Goal: Task Accomplishment & Management: Use online tool/utility

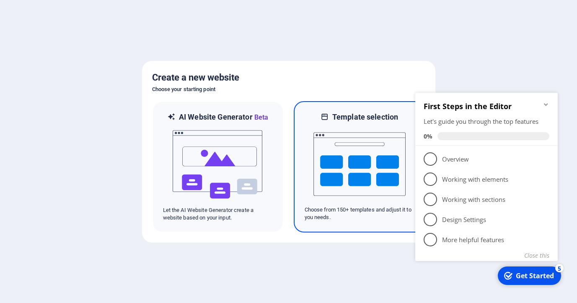
click at [369, 166] on img at bounding box center [360, 164] width 92 height 84
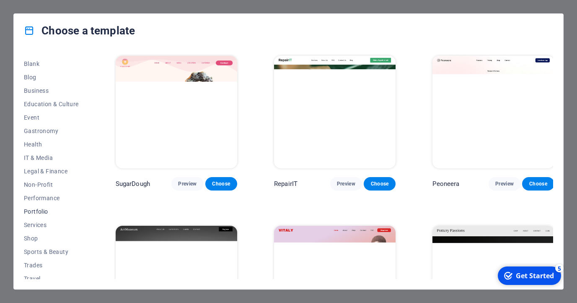
scroll to position [124, 0]
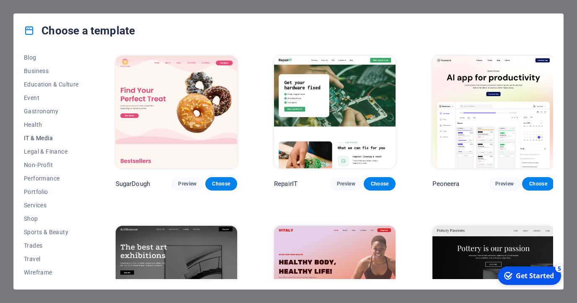
click at [42, 139] on span "IT & Media" at bounding box center [51, 138] width 55 height 7
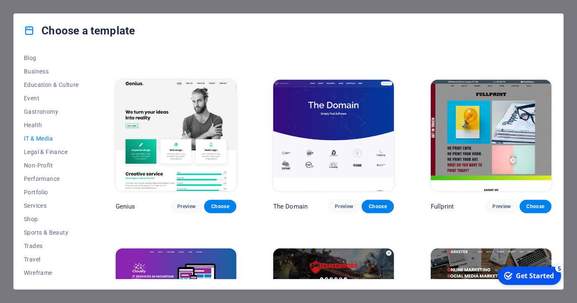
scroll to position [313, 0]
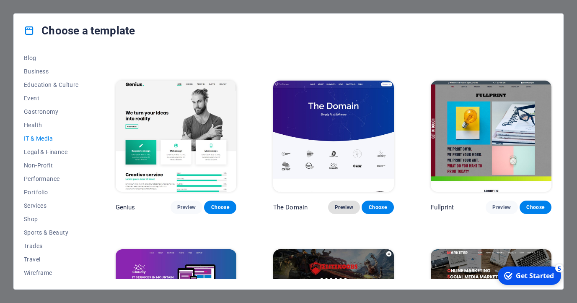
click at [345, 207] on span "Preview" at bounding box center [344, 207] width 18 height 7
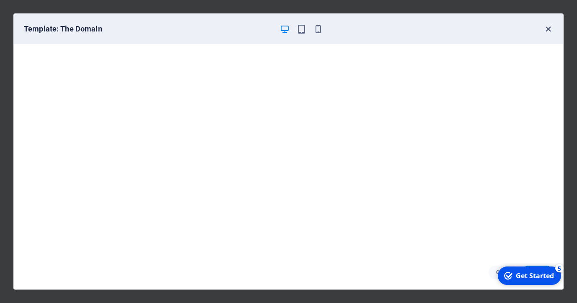
click at [549, 29] on icon "button" at bounding box center [549, 29] width 10 height 10
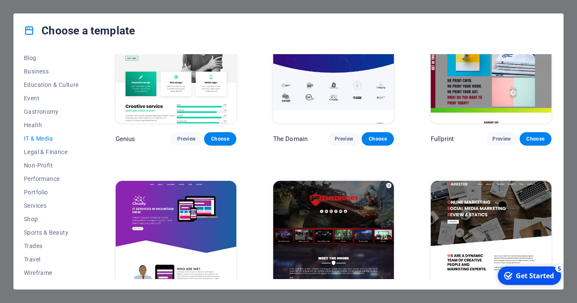
scroll to position [417, 0]
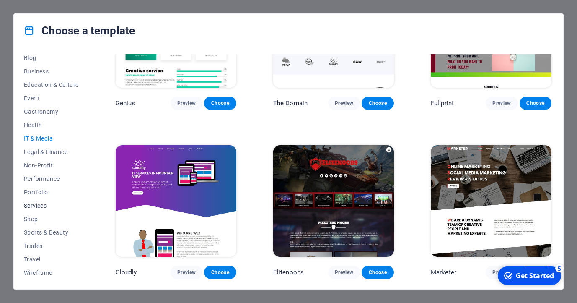
click at [41, 205] on span "Services" at bounding box center [51, 205] width 55 height 7
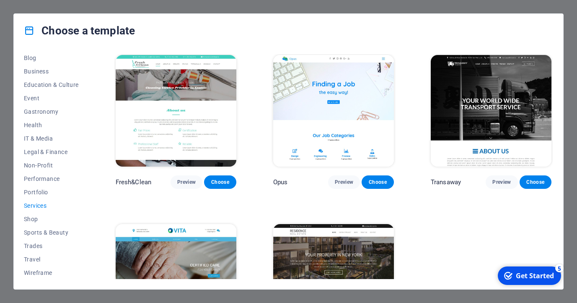
scroll to position [928, 0]
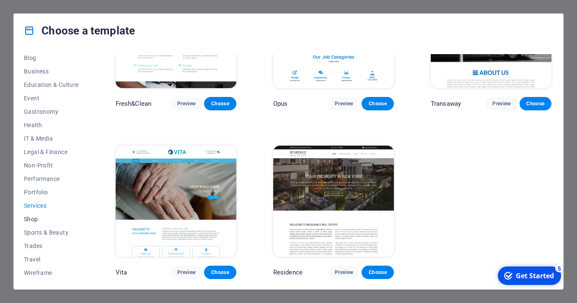
click at [30, 221] on span "Shop" at bounding box center [51, 219] width 55 height 7
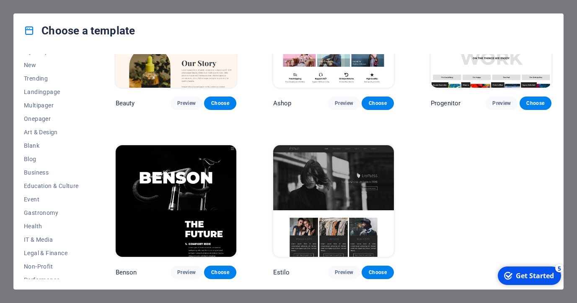
scroll to position [12, 0]
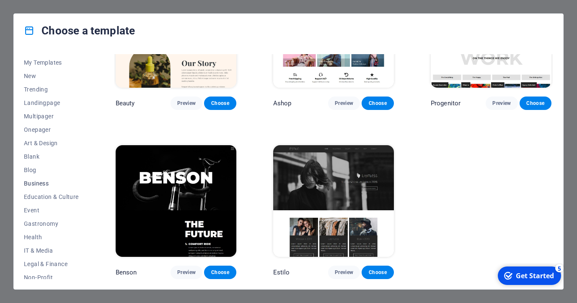
click at [42, 179] on button "Business" at bounding box center [51, 183] width 55 height 13
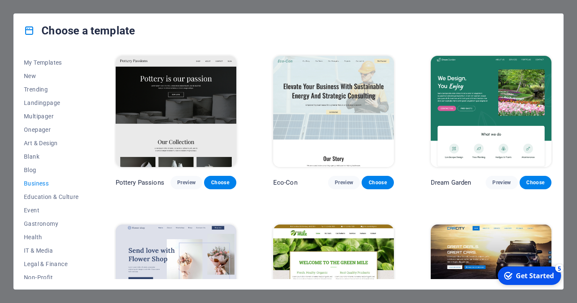
scroll to position [0, 0]
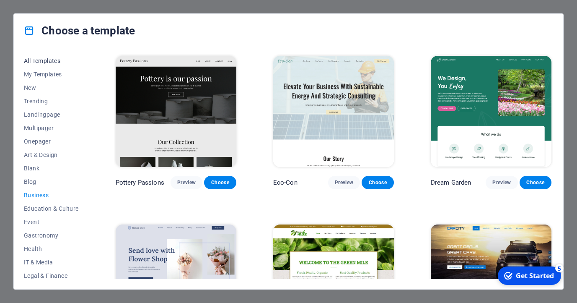
click at [44, 62] on span "All Templates" at bounding box center [51, 60] width 55 height 7
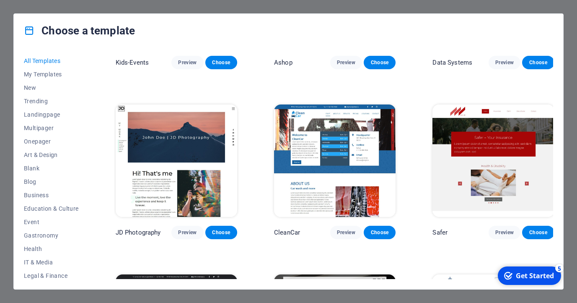
scroll to position [3515, 0]
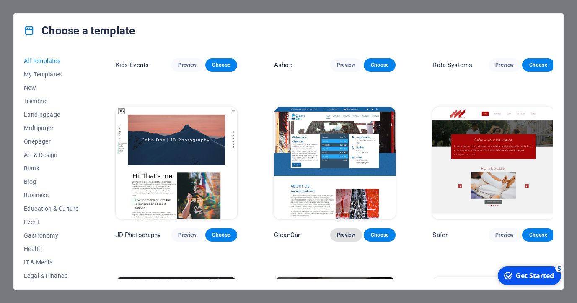
click at [338, 232] on span "Preview" at bounding box center [346, 235] width 18 height 7
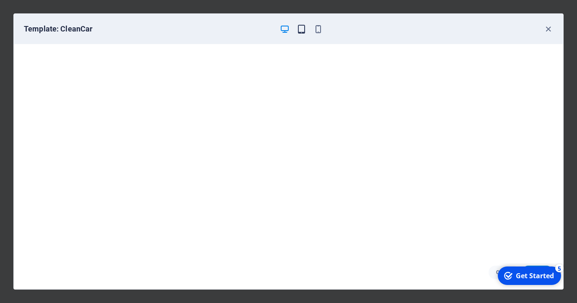
click at [304, 33] on icon "button" at bounding box center [302, 29] width 10 height 10
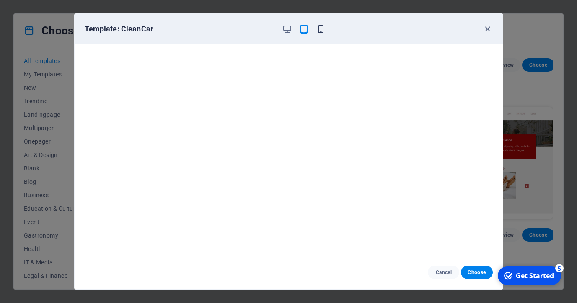
click at [322, 29] on icon "button" at bounding box center [321, 29] width 10 height 10
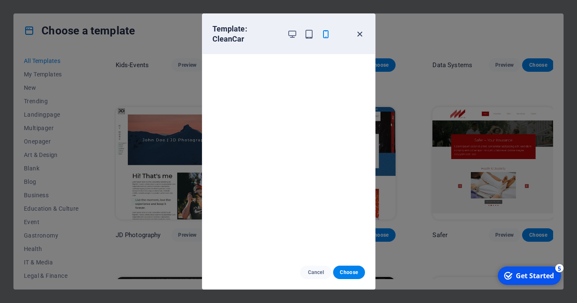
click at [360, 29] on icon "button" at bounding box center [360, 34] width 10 height 10
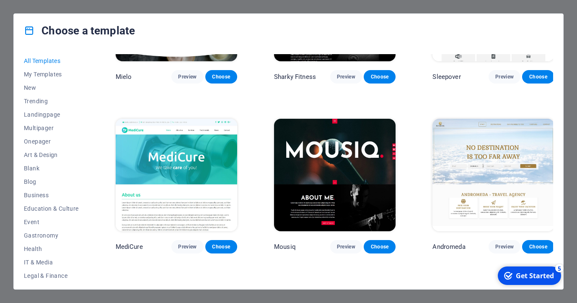
scroll to position [5887, 0]
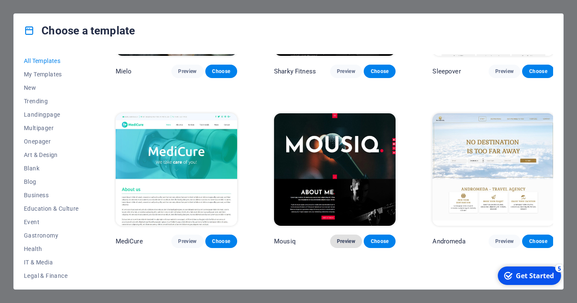
click at [339, 238] on span "Preview" at bounding box center [346, 241] width 18 height 7
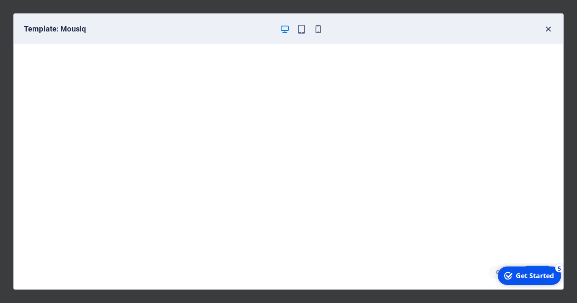
click at [550, 30] on icon "button" at bounding box center [549, 29] width 10 height 10
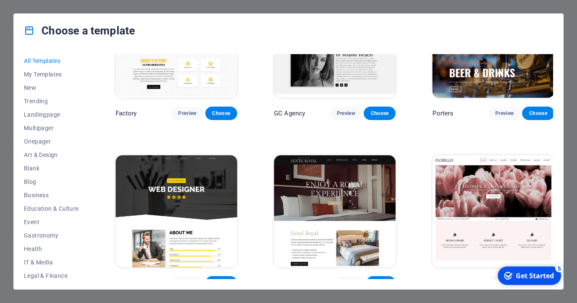
scroll to position [6695, 0]
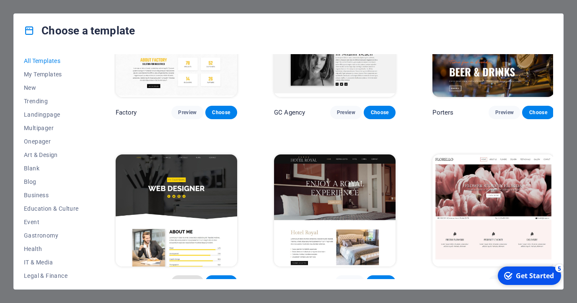
click at [182, 278] on span "Preview" at bounding box center [187, 281] width 18 height 7
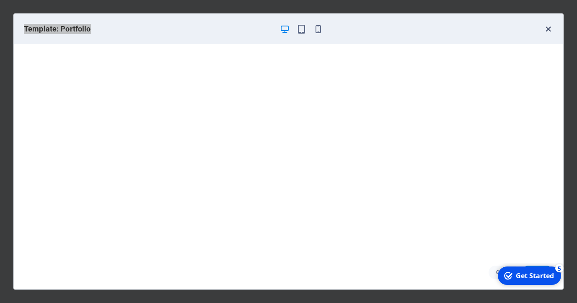
click at [552, 29] on div "Template: Portfolio" at bounding box center [289, 29] width 550 height 30
click at [549, 29] on icon "button" at bounding box center [549, 29] width 10 height 10
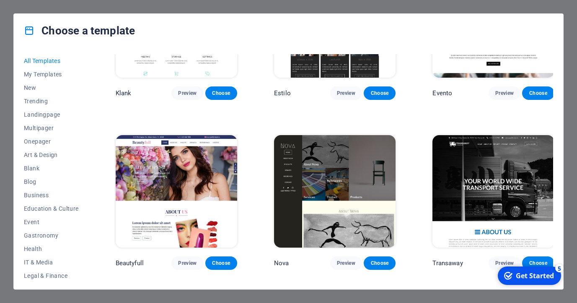
scroll to position [7081, 0]
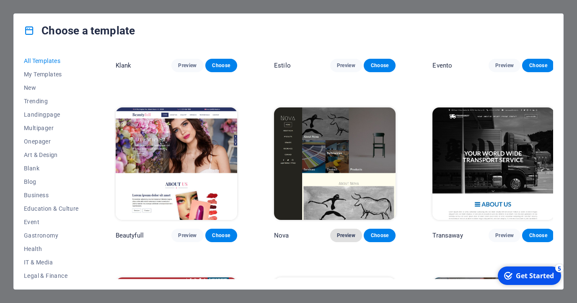
click at [346, 232] on span "Preview" at bounding box center [346, 235] width 18 height 7
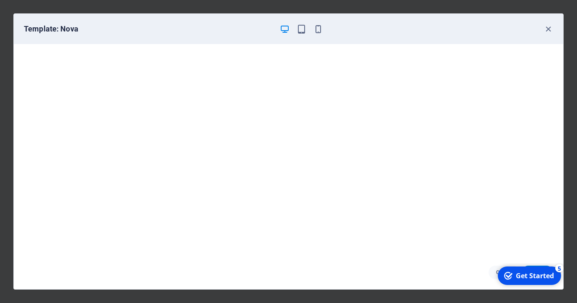
scroll to position [2, 0]
click at [542, 28] on div "Template: Nova" at bounding box center [284, 29] width 520 height 10
click at [549, 29] on icon "button" at bounding box center [549, 29] width 10 height 10
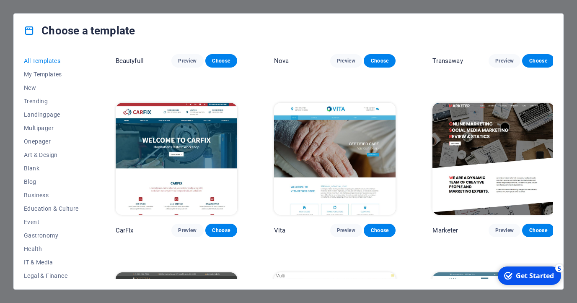
scroll to position [7257, 0]
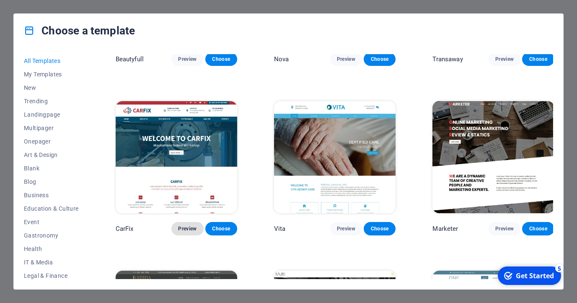
click at [183, 225] on span "Preview" at bounding box center [187, 228] width 18 height 7
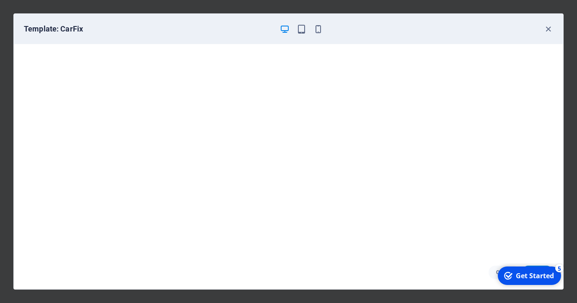
click at [536, 273] on div "Get Started" at bounding box center [535, 275] width 38 height 9
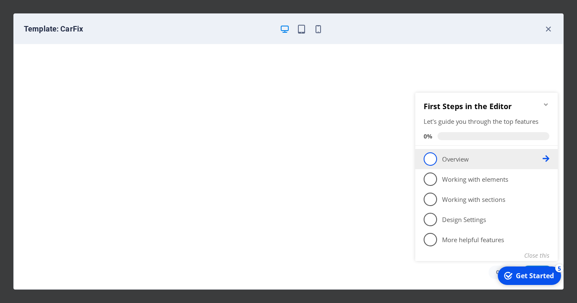
click at [428, 159] on span "1" at bounding box center [430, 158] width 13 height 13
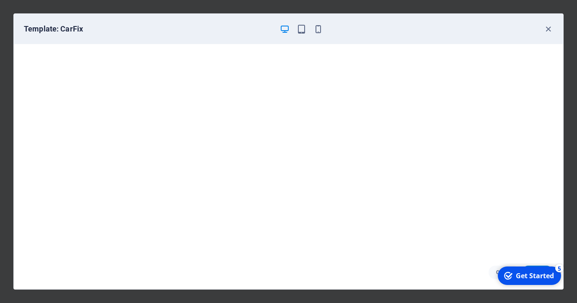
drag, startPoint x: 539, startPoint y: 279, endPoint x: 623, endPoint y: 458, distance: 197.2
click at [541, 278] on div "Get Started" at bounding box center [535, 275] width 38 height 9
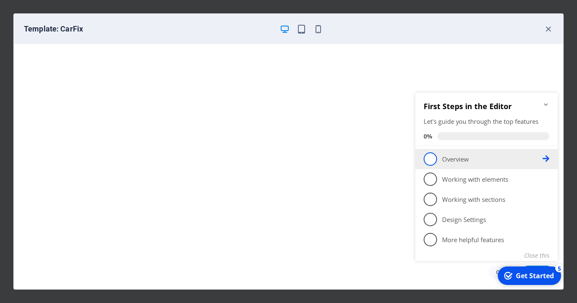
click at [434, 161] on span "1" at bounding box center [430, 158] width 13 height 13
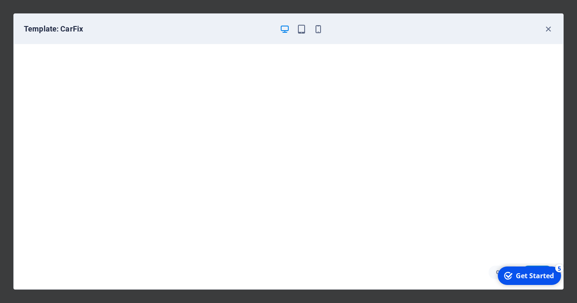
click at [544, 272] on div "Get Started" at bounding box center [535, 275] width 38 height 9
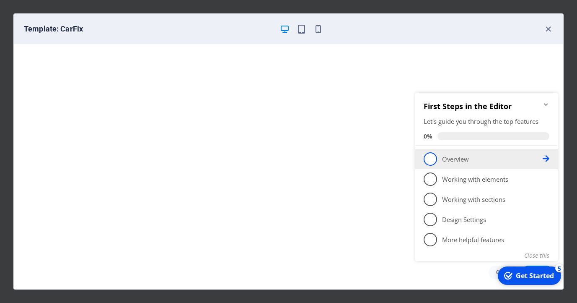
click at [548, 160] on icon at bounding box center [546, 158] width 7 height 7
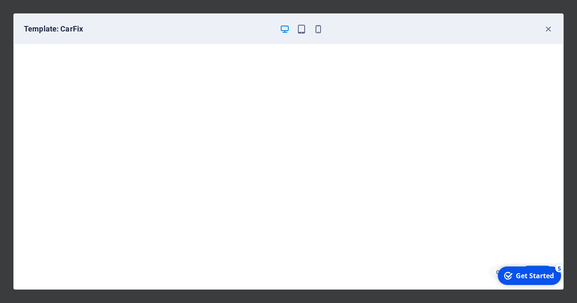
drag, startPoint x: 534, startPoint y: 278, endPoint x: 615, endPoint y: 458, distance: 197.8
click at [534, 278] on div "Get Started" at bounding box center [535, 275] width 38 height 9
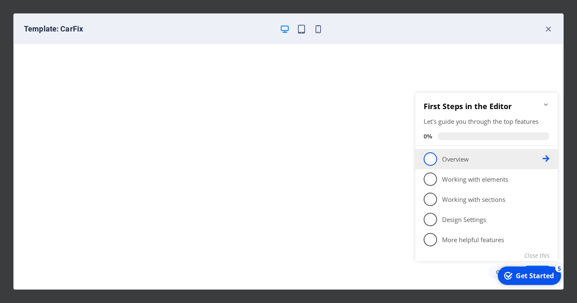
click at [433, 158] on span "1" at bounding box center [430, 158] width 13 height 13
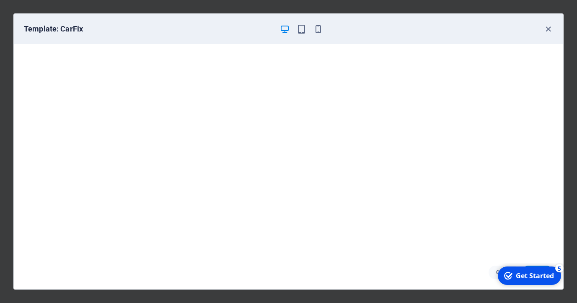
click at [538, 274] on div "Get Started" at bounding box center [535, 275] width 38 height 9
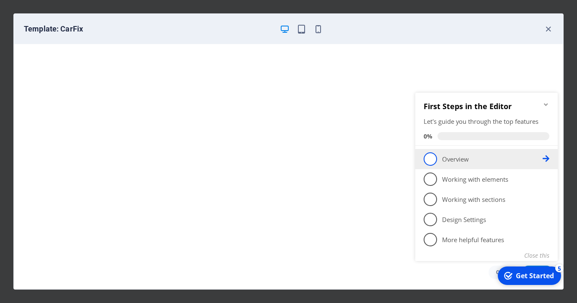
click at [459, 161] on p "Overview - incomplete" at bounding box center [492, 159] width 101 height 9
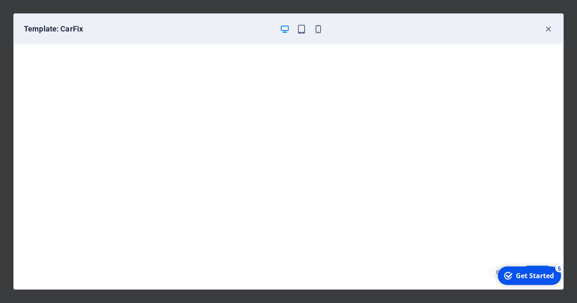
drag, startPoint x: 608, startPoint y: 450, endPoint x: 609, endPoint y: 442, distance: 8.4
click at [562, 285] on div "checkmark Get Started 5" at bounding box center [529, 275] width 63 height 18
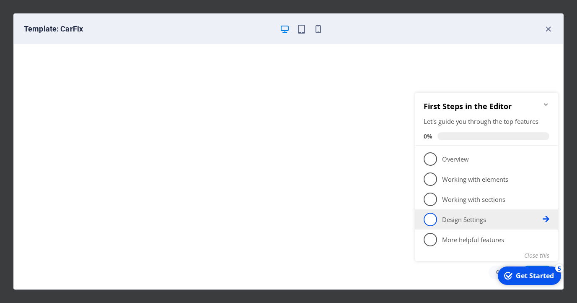
click at [431, 218] on span "4" at bounding box center [430, 219] width 13 height 13
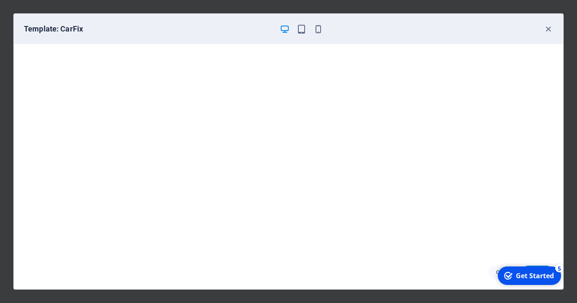
drag, startPoint x: 521, startPoint y: 272, endPoint x: 601, endPoint y: 452, distance: 196.9
click at [521, 272] on div "Get Started" at bounding box center [535, 275] width 38 height 9
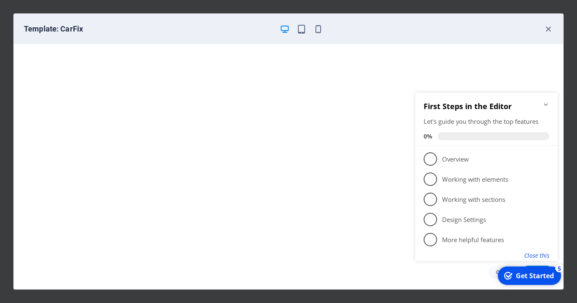
click at [536, 256] on button "Close this" at bounding box center [537, 255] width 25 height 8
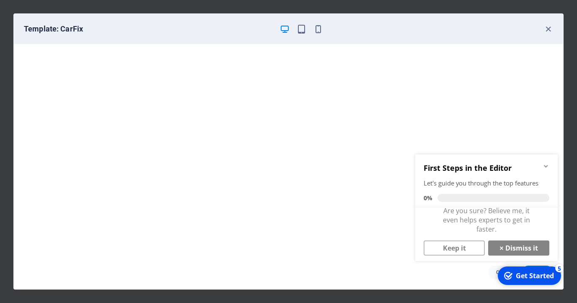
scroll to position [8, 0]
click at [455, 248] on link "Keep it" at bounding box center [454, 246] width 61 height 15
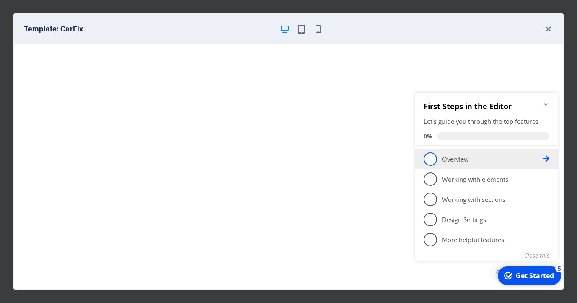
click at [428, 157] on span "1" at bounding box center [430, 158] width 13 height 13
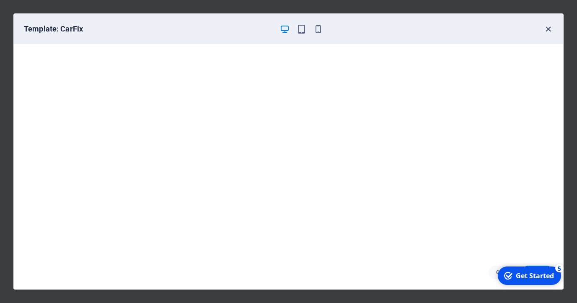
click at [549, 30] on icon "button" at bounding box center [549, 29] width 10 height 10
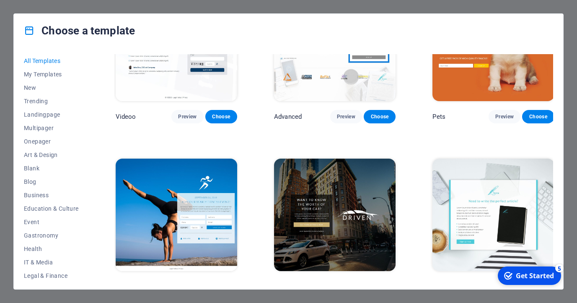
scroll to position [8724, 0]
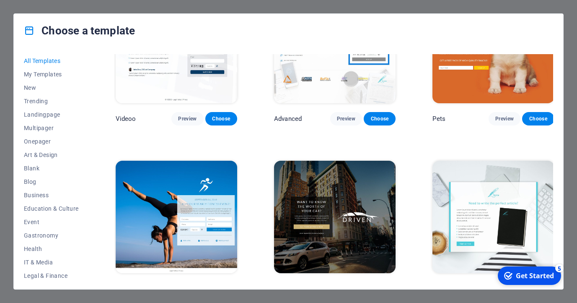
click at [341, 285] on span "Preview" at bounding box center [346, 288] width 18 height 7
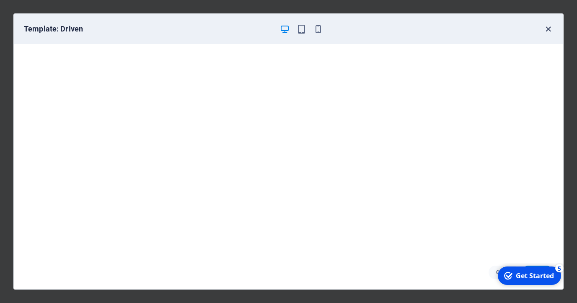
click at [547, 34] on div "Template: Driven" at bounding box center [289, 29] width 550 height 30
click at [557, 24] on div "Template: Driven" at bounding box center [289, 29] width 550 height 30
click at [550, 30] on icon "button" at bounding box center [549, 29] width 10 height 10
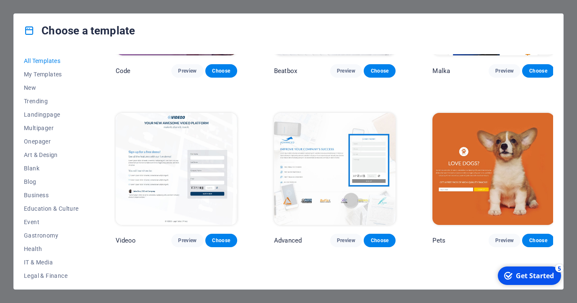
scroll to position [8600, 0]
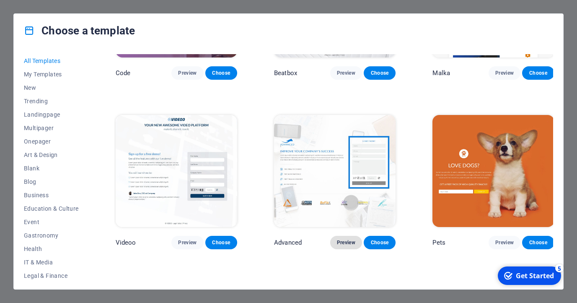
click at [342, 239] on span "Preview" at bounding box center [346, 242] width 18 height 7
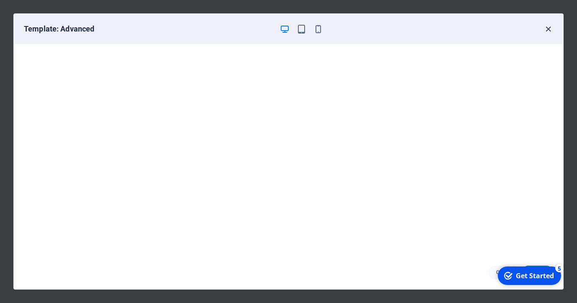
click at [550, 29] on icon "button" at bounding box center [549, 29] width 10 height 10
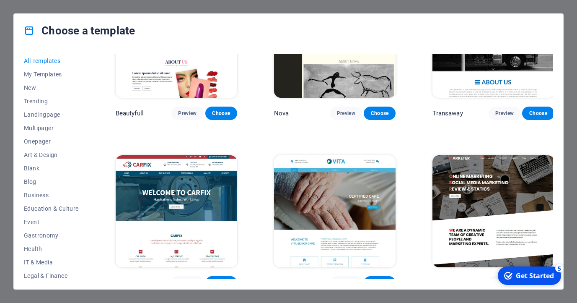
scroll to position [7200, 0]
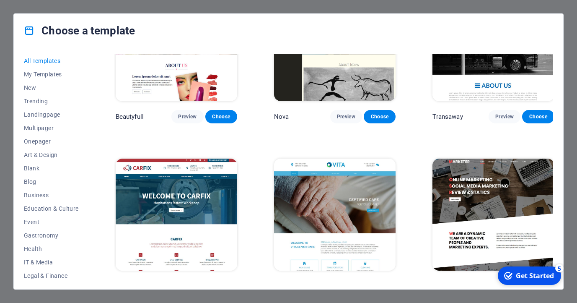
click at [227, 283] on span "Choose" at bounding box center [221, 286] width 18 height 7
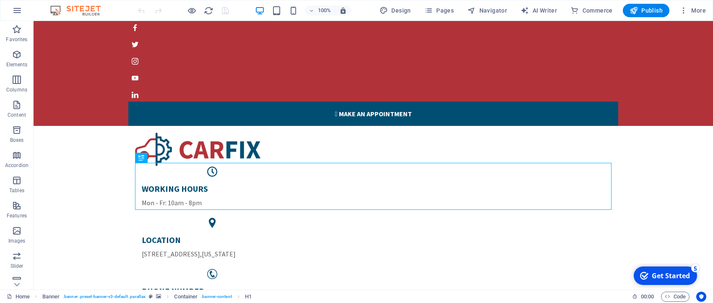
drag, startPoint x: 677, startPoint y: 275, endPoint x: 759, endPoint y: 455, distance: 198.0
click at [577, 275] on div "Get Started" at bounding box center [671, 275] width 38 height 9
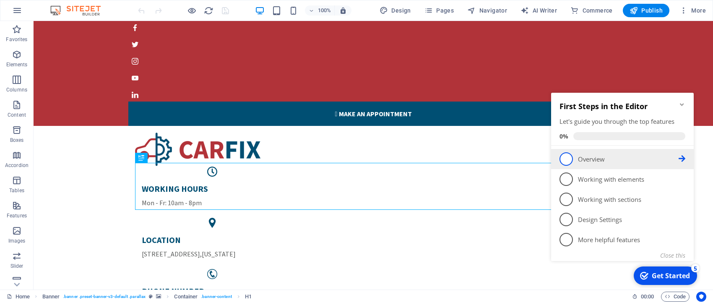
click at [577, 157] on icon at bounding box center [682, 158] width 7 height 7
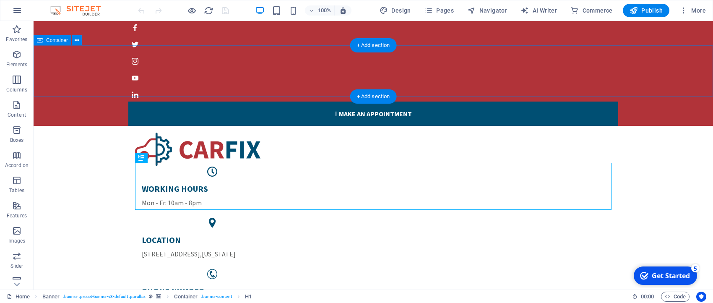
click at [673, 126] on div "WORKING HOURS Mon - Fr: 10am - 8pm LOCATION 770 11th Ave , New York PHONE NUMBE…" at bounding box center [373, 225] width 679 height 198
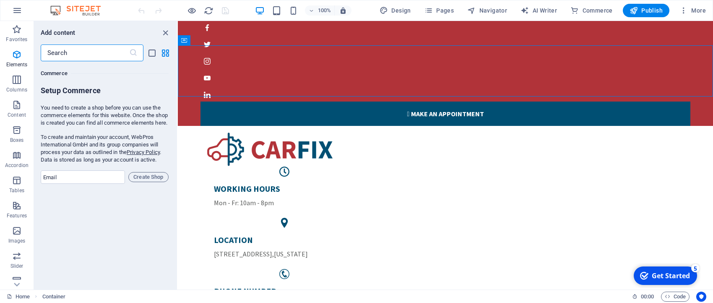
scroll to position [8097, 0]
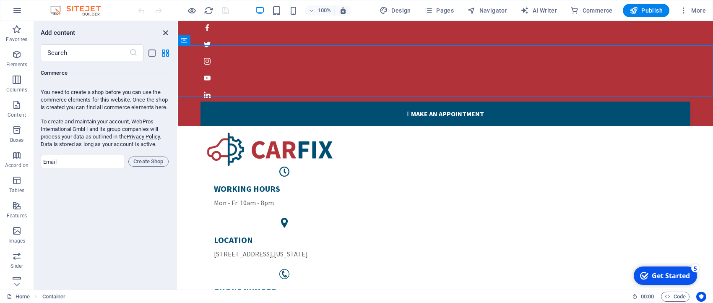
click at [164, 31] on icon "close panel" at bounding box center [166, 33] width 10 height 10
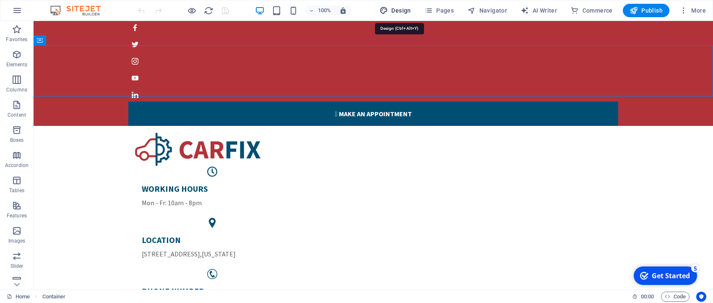
select select "px"
select select "400"
select select "px"
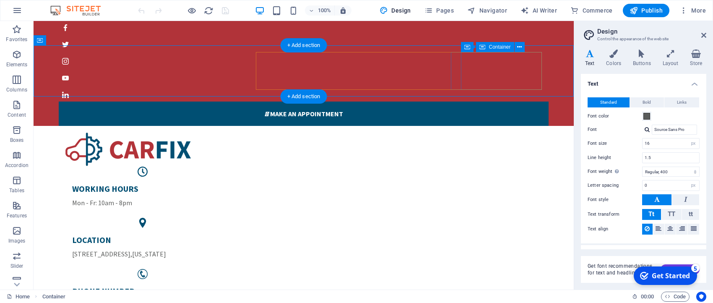
drag, startPoint x: 608, startPoint y: 105, endPoint x: 533, endPoint y: 85, distance: 78.1
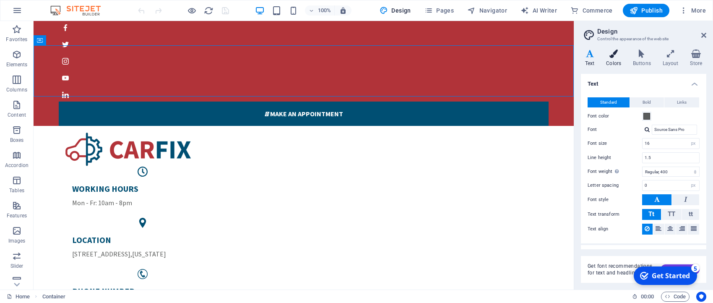
click at [617, 57] on icon at bounding box center [613, 53] width 23 height 8
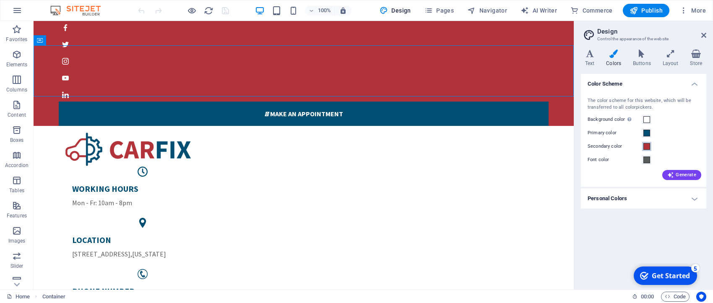
click at [648, 147] on span at bounding box center [646, 146] width 7 height 7
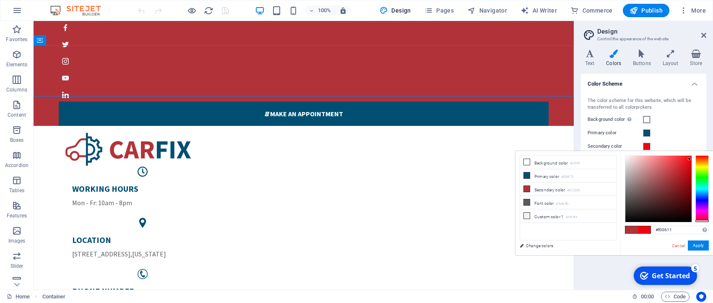
drag, startPoint x: 680, startPoint y: 178, endPoint x: 689, endPoint y: 159, distance: 21.0
click at [689, 159] on div at bounding box center [658, 189] width 66 height 66
drag, startPoint x: 685, startPoint y: 162, endPoint x: 666, endPoint y: 166, distance: 19.7
click at [666, 166] on div at bounding box center [658, 189] width 66 height 66
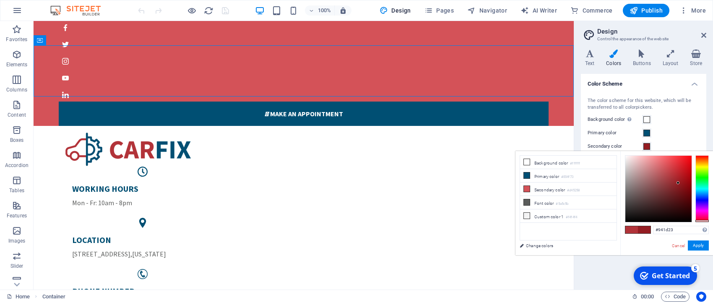
drag, startPoint x: 666, startPoint y: 166, endPoint x: 679, endPoint y: 183, distance: 21.2
click at [679, 183] on div at bounding box center [677, 182] width 3 height 3
type input "#941c22"
click at [701, 247] on button "Apply" at bounding box center [698, 245] width 21 height 10
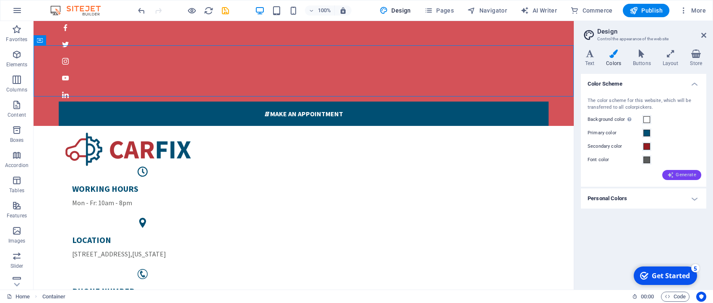
click at [689, 175] on span "Generate" at bounding box center [681, 175] width 29 height 7
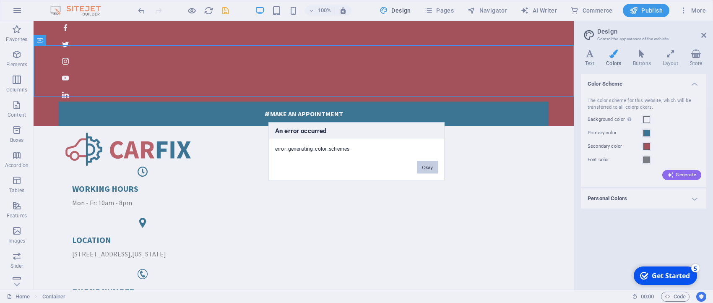
click at [434, 169] on button "Okay" at bounding box center [427, 167] width 21 height 13
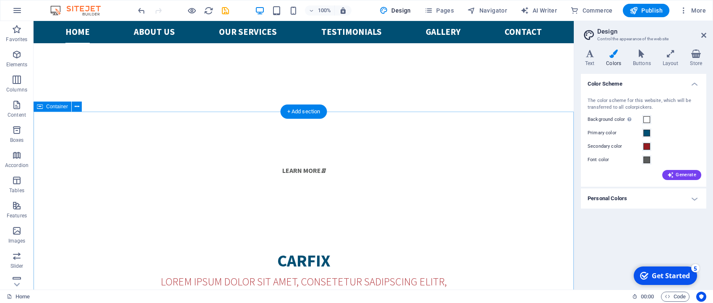
scroll to position [0, 0]
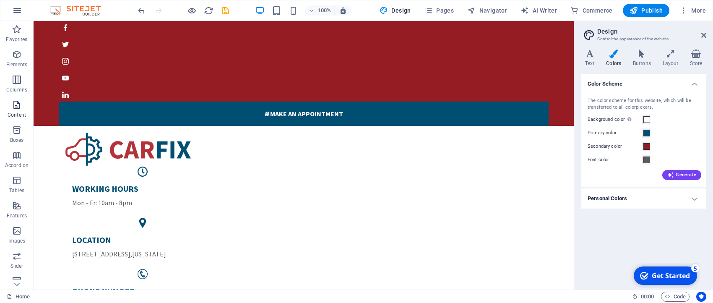
click at [16, 103] on icon "button" at bounding box center [17, 105] width 10 height 10
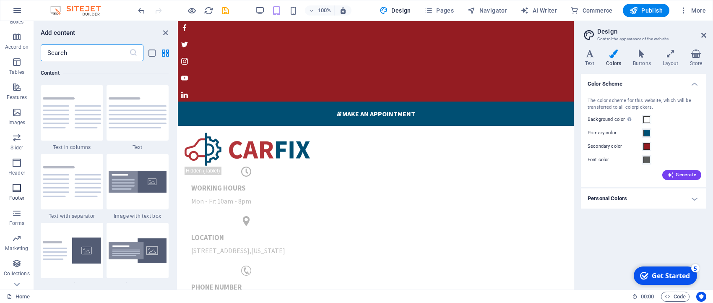
scroll to position [134, 0]
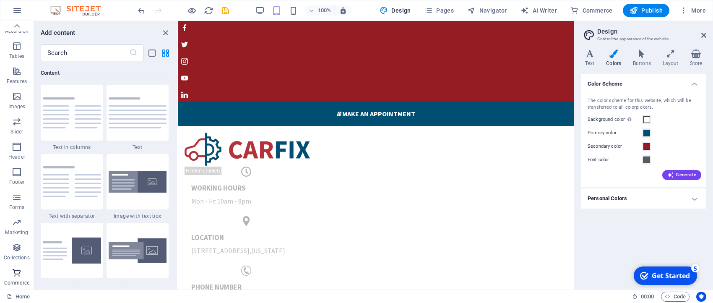
click at [16, 273] on icon "button" at bounding box center [17, 273] width 10 height 10
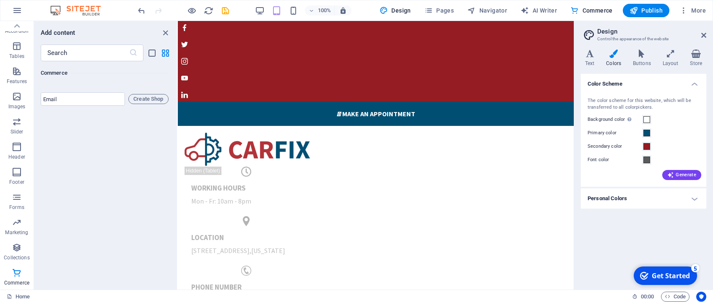
scroll to position [0, 0]
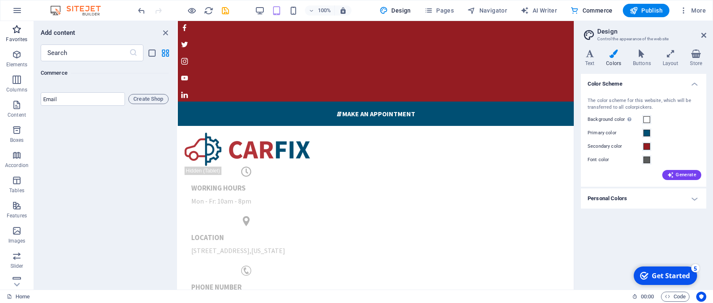
click at [17, 34] on icon "button" at bounding box center [17, 29] width 10 height 10
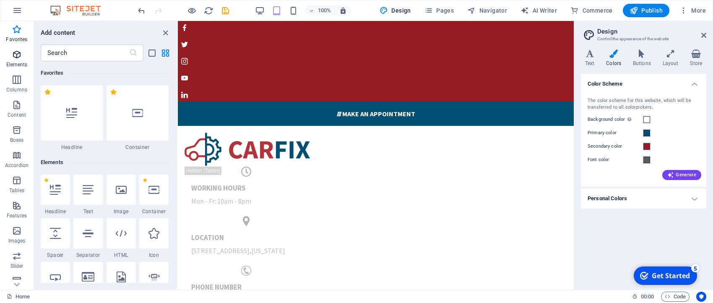
click at [19, 55] on icon "button" at bounding box center [17, 54] width 10 height 10
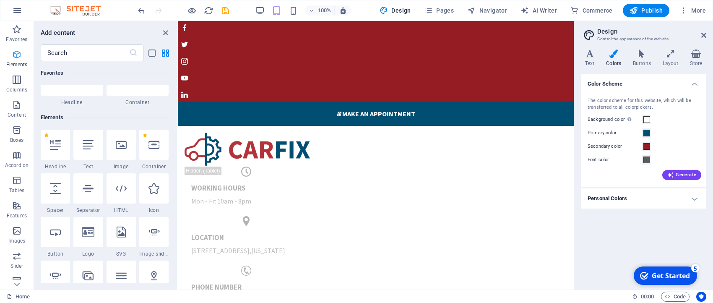
scroll to position [89, 0]
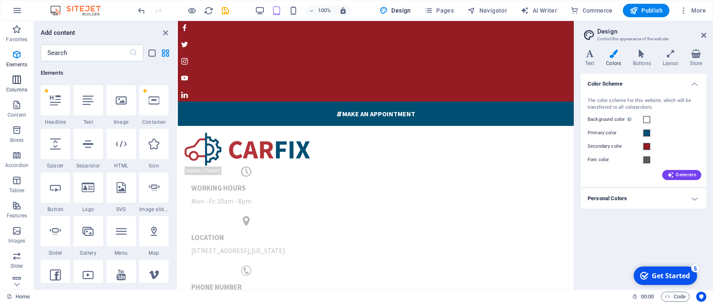
click at [19, 77] on icon "button" at bounding box center [17, 80] width 10 height 10
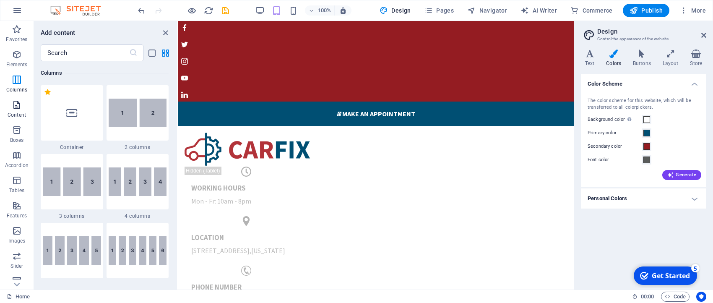
click at [19, 107] on icon "button" at bounding box center [17, 105] width 10 height 10
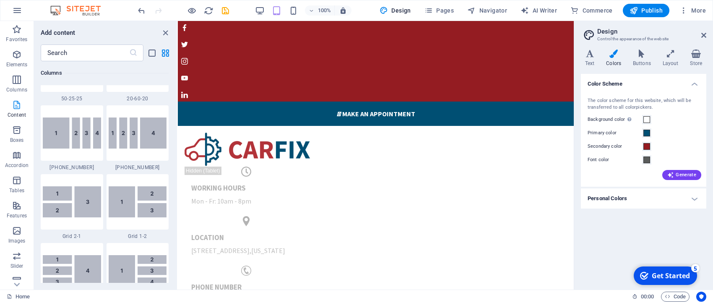
scroll to position [1475, 0]
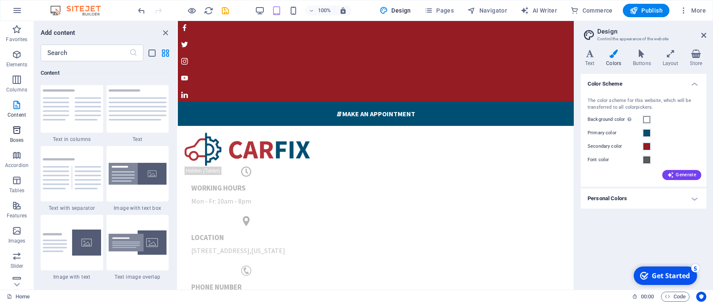
click at [18, 131] on icon "button" at bounding box center [17, 130] width 10 height 10
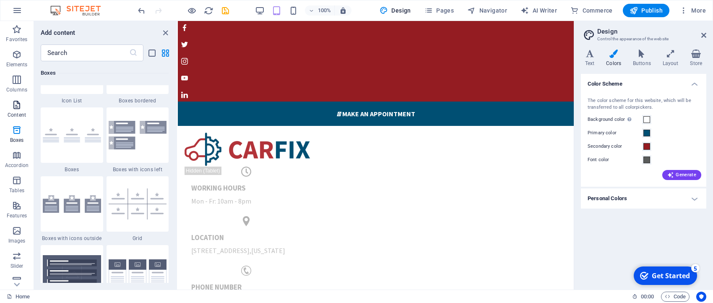
click at [18, 110] on span "Content" at bounding box center [17, 110] width 34 height 20
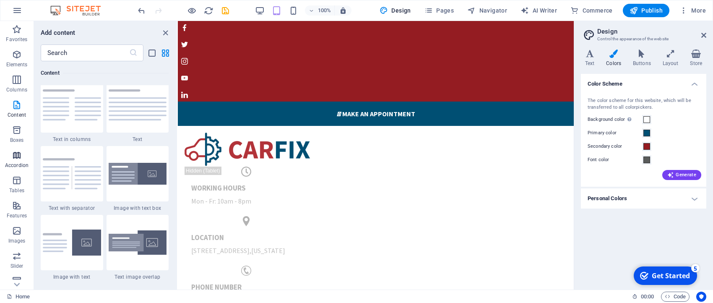
click at [17, 153] on icon "button" at bounding box center [17, 155] width 10 height 10
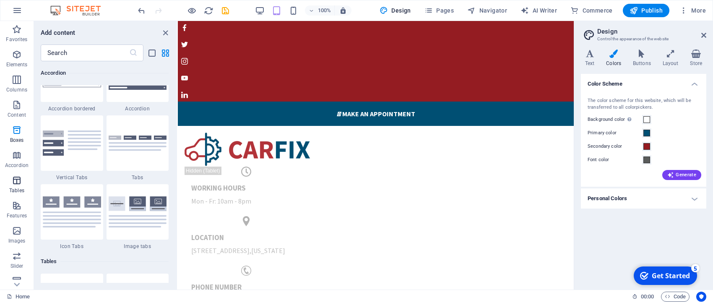
click at [18, 182] on icon "button" at bounding box center [17, 180] width 10 height 10
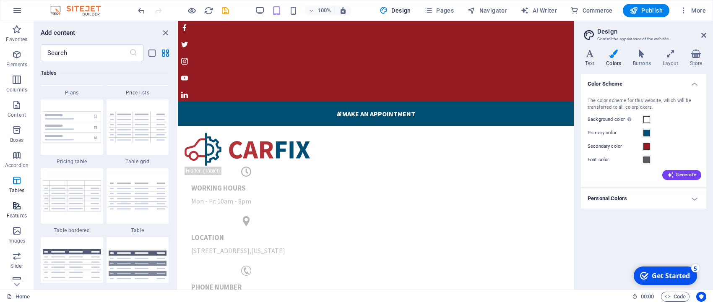
click at [20, 210] on icon "button" at bounding box center [17, 205] width 10 height 10
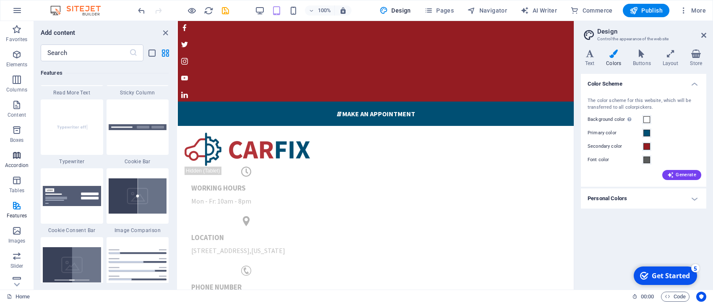
scroll to position [3324, 0]
click at [705, 36] on icon at bounding box center [703, 35] width 5 height 7
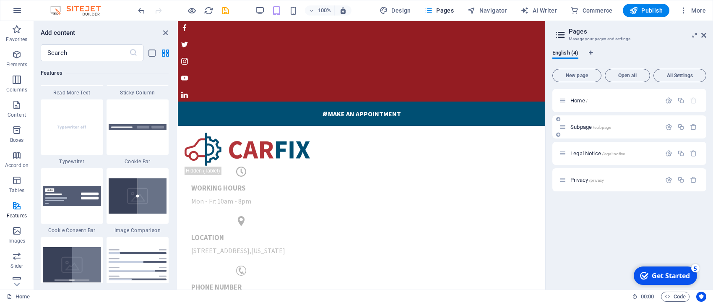
click at [639, 128] on p "Subpage /subpage" at bounding box center [614, 126] width 88 height 5
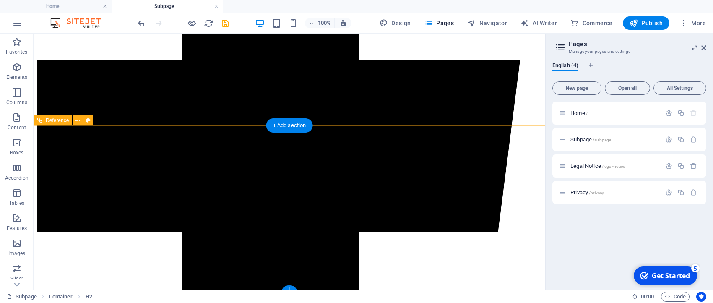
scroll to position [357, 0]
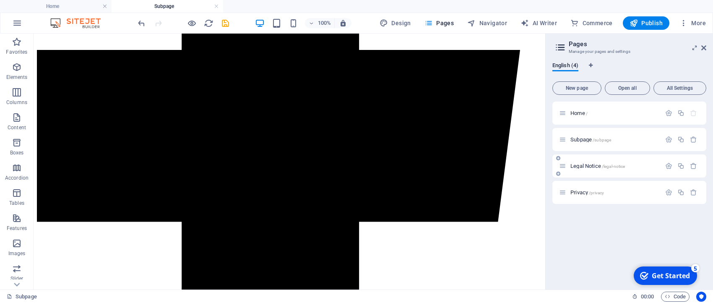
click at [642, 165] on p "Legal Notice /legal-notice" at bounding box center [614, 165] width 88 height 5
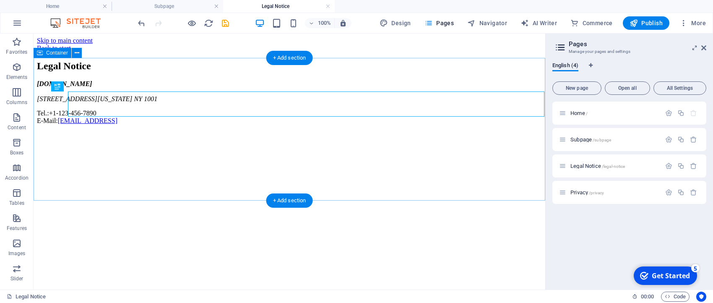
scroll to position [0, 0]
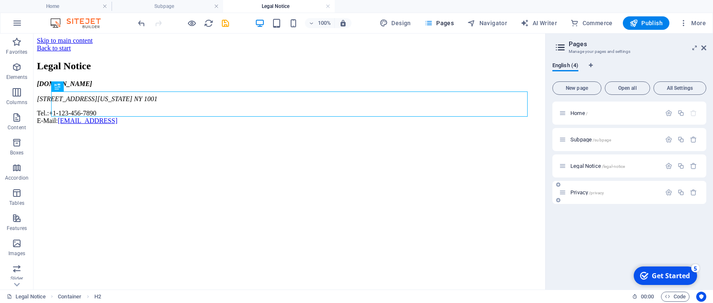
click at [632, 200] on div "Privacy /privacy" at bounding box center [629, 192] width 154 height 23
click at [630, 192] on p "Privacy /privacy" at bounding box center [614, 192] width 88 height 5
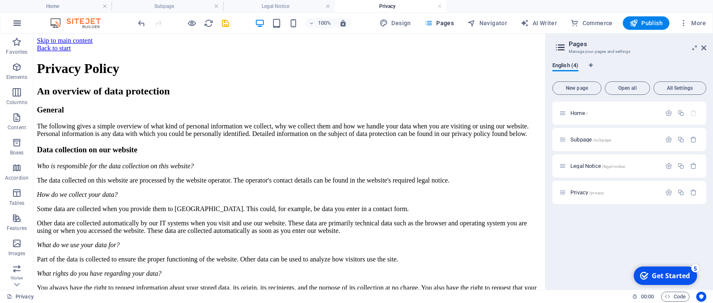
click at [14, 24] on icon "button" at bounding box center [17, 23] width 10 height 10
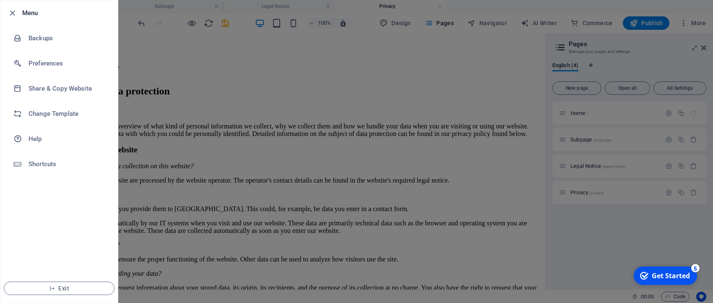
click at [31, 14] on h6 "Menu" at bounding box center [66, 13] width 89 height 10
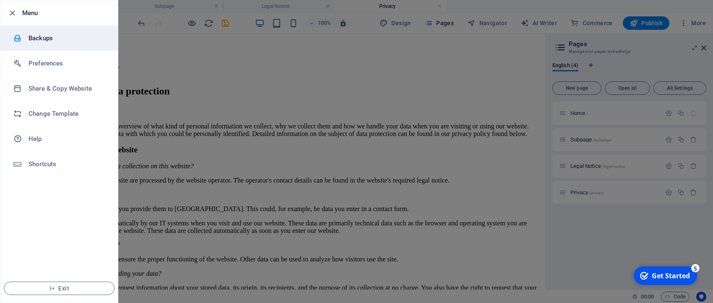
click at [41, 40] on h6 "Backups" at bounding box center [68, 38] width 78 height 10
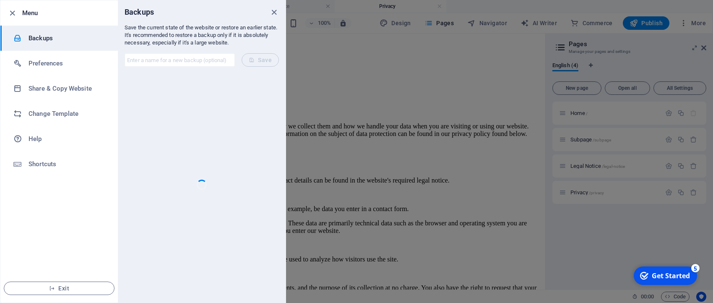
click at [447, 108] on div at bounding box center [356, 151] width 713 height 303
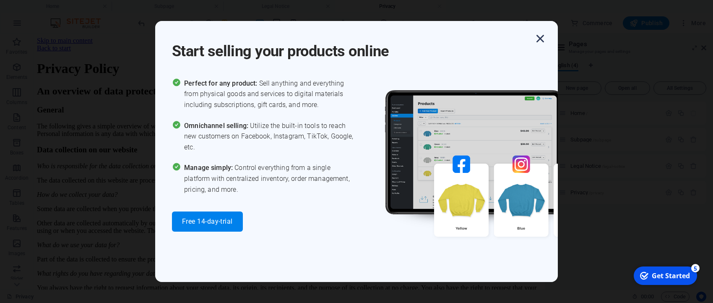
click at [539, 38] on icon "button" at bounding box center [540, 38] width 15 height 15
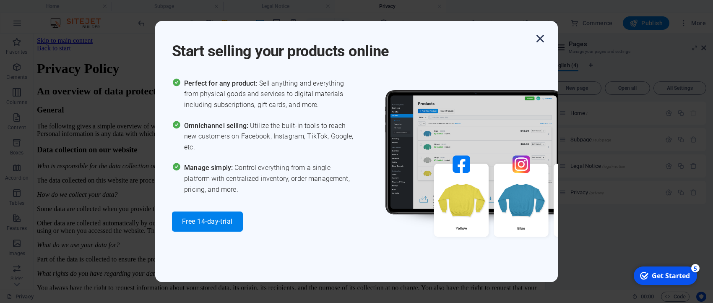
click at [541, 40] on icon "button" at bounding box center [540, 38] width 15 height 15
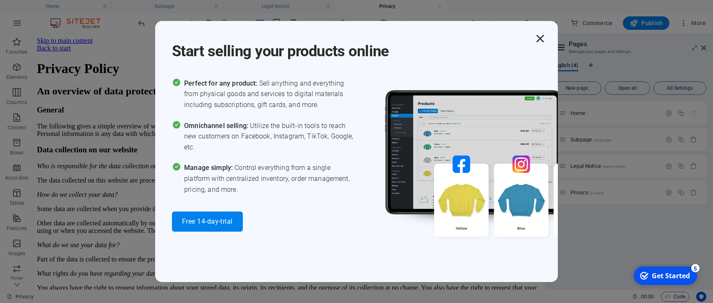
click at [542, 39] on icon "button" at bounding box center [540, 38] width 15 height 15
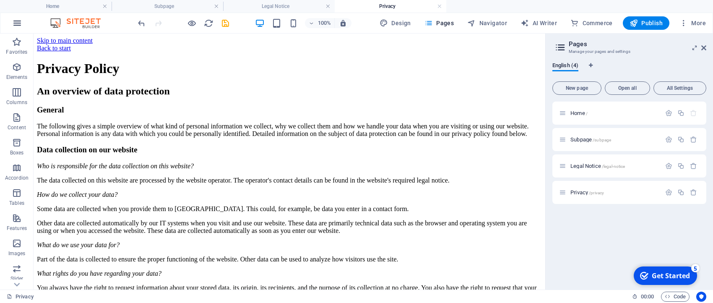
click at [11, 23] on button "button" at bounding box center [17, 23] width 20 height 20
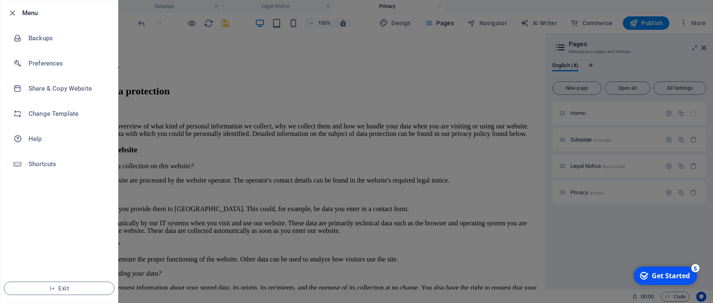
click at [26, 18] on li "Menu" at bounding box center [58, 12] width 117 height 25
click at [29, 16] on h6 "Menu" at bounding box center [66, 13] width 89 height 10
click at [427, 91] on div at bounding box center [356, 151] width 713 height 303
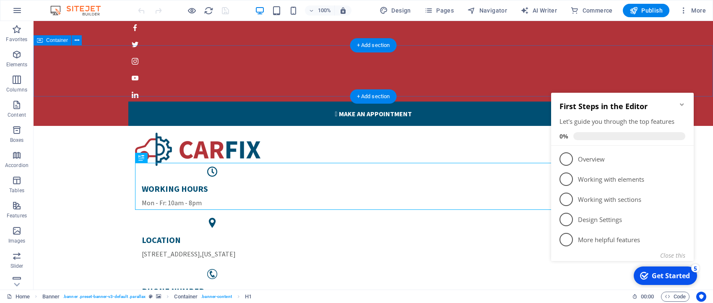
click at [660, 126] on div "WORKING HOURS Mon - Fr: 10am - 8pm LOCATION 770 11th Ave , New York PHONE NUMBE…" at bounding box center [373, 225] width 679 height 198
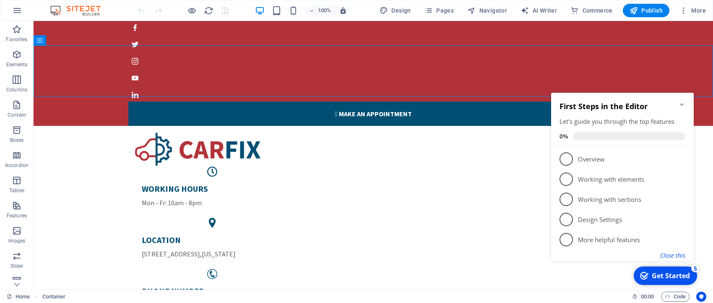
click at [684, 255] on button "Close this" at bounding box center [672, 255] width 25 height 8
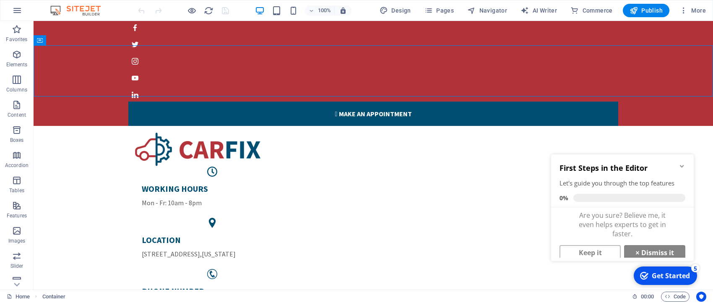
scroll to position [8, 0]
click at [659, 243] on link "× Dismiss it" at bounding box center [654, 246] width 61 height 15
